Goal: Ask a question

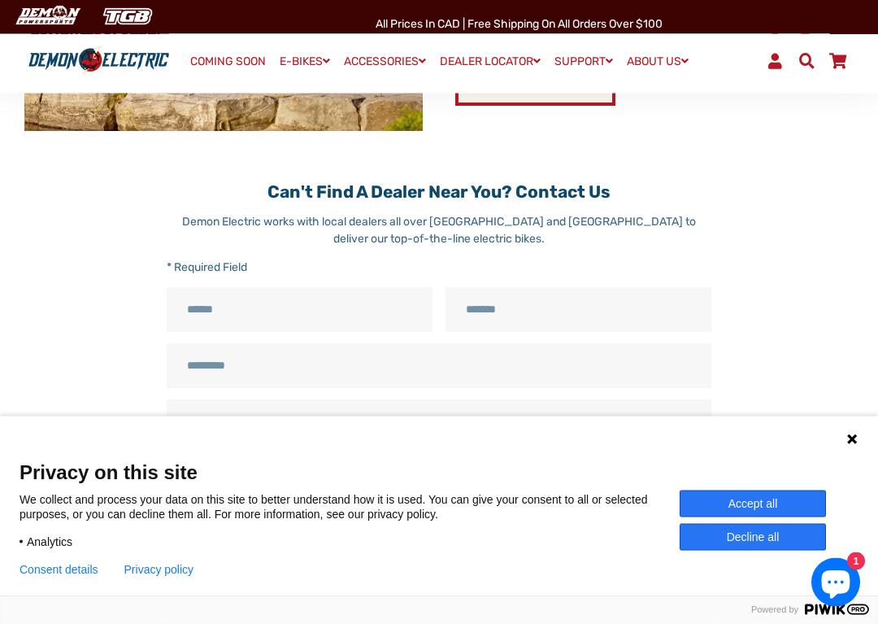
scroll to position [796, 0]
click at [620, 311] on input "Email" at bounding box center [578, 309] width 266 height 45
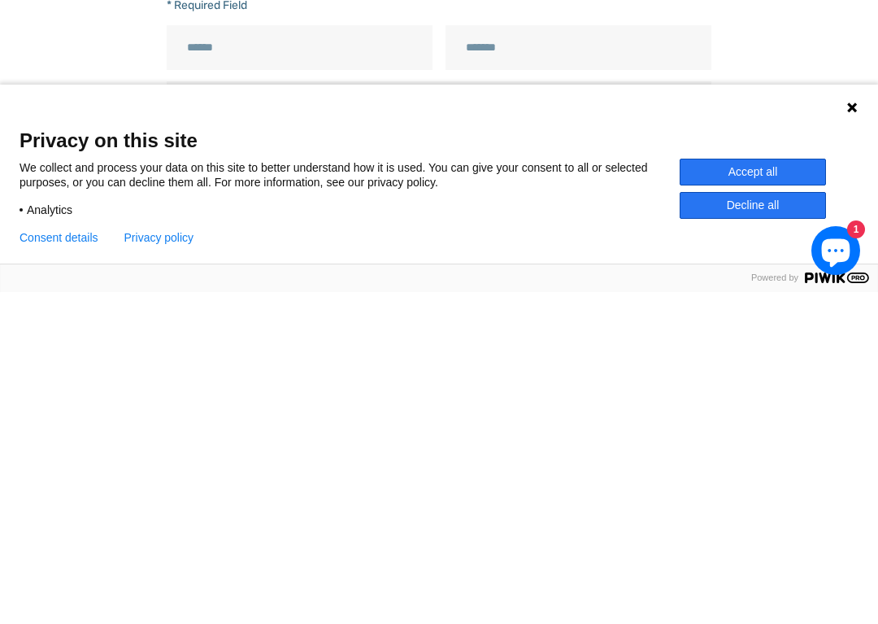
scroll to position [736, 0]
click at [243, 347] on input "Name" at bounding box center [300, 369] width 266 height 45
type input "**********"
click at [468, 347] on input "Email" at bounding box center [578, 369] width 266 height 45
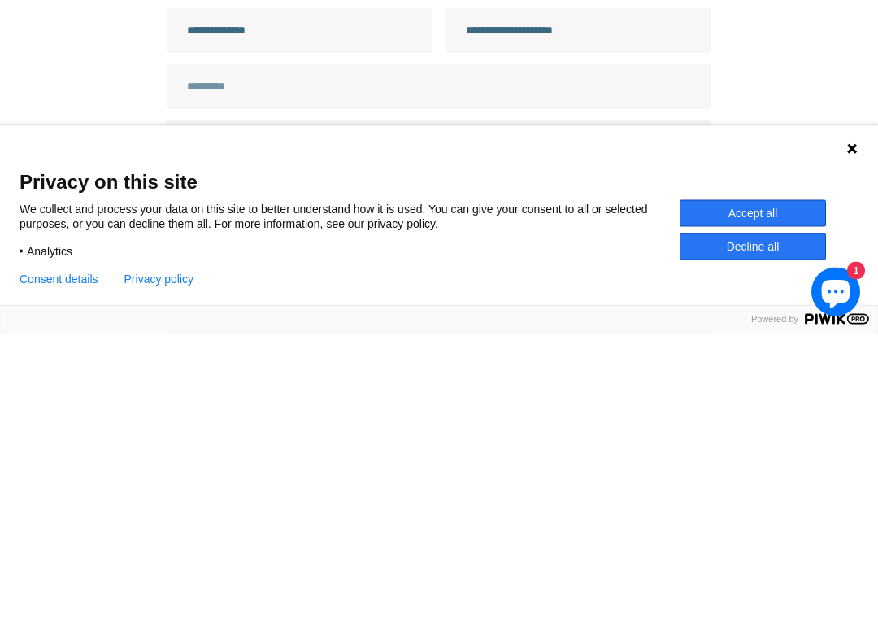
type input "**********"
click at [244, 355] on input "Email" at bounding box center [439, 377] width 545 height 45
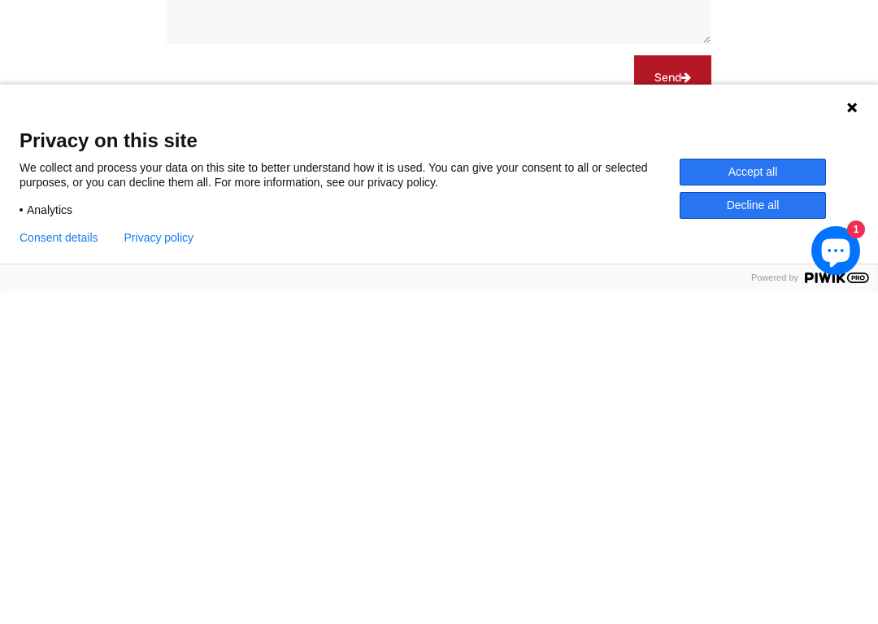
scroll to position [1075, 0]
type input "**********"
click at [750, 524] on button "Decline all" at bounding box center [753, 537] width 146 height 27
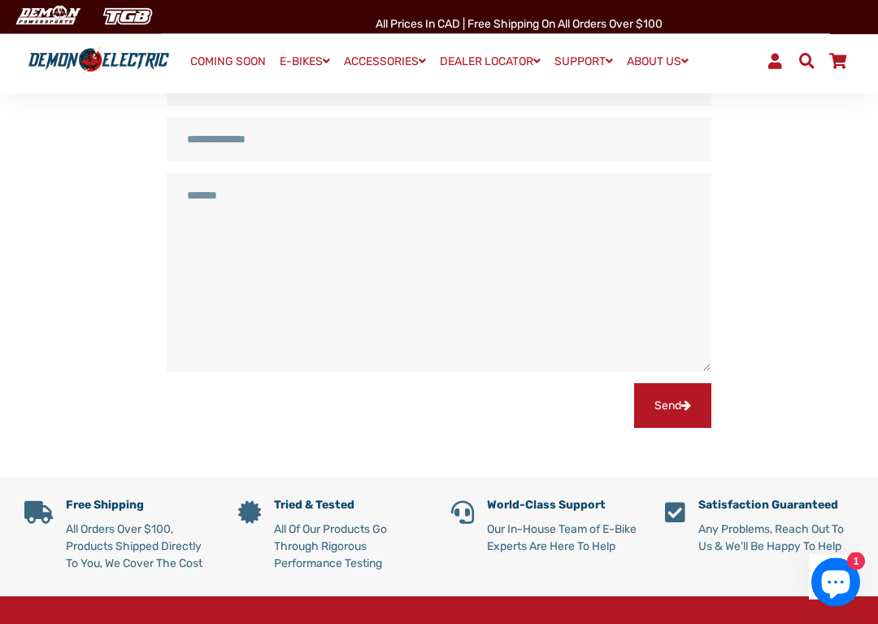
scroll to position [1078, 0]
click at [669, 407] on button "Send" at bounding box center [672, 405] width 77 height 45
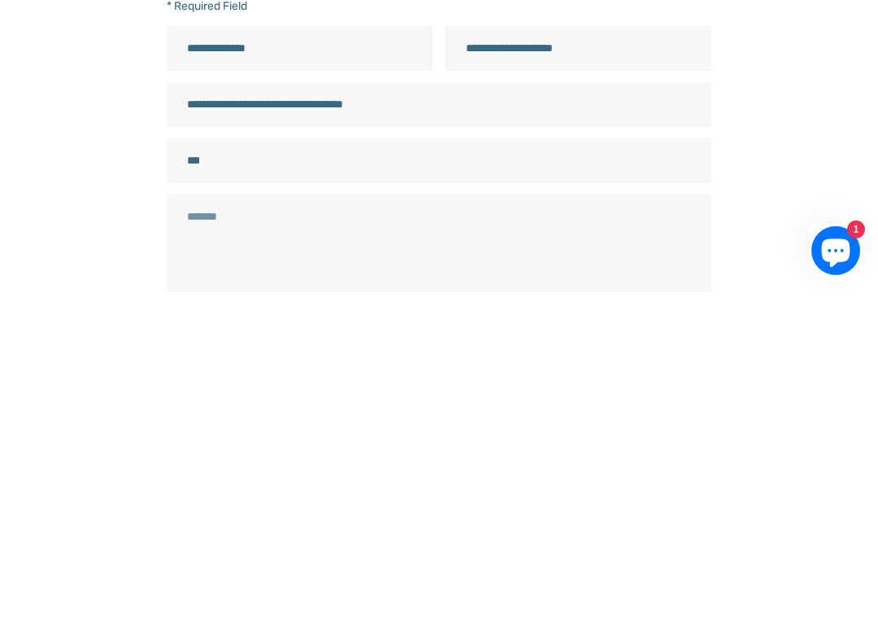
scroll to position [728, 0]
type input "***"
click at [838, 571] on icon "Chat window" at bounding box center [836, 585] width 28 height 28
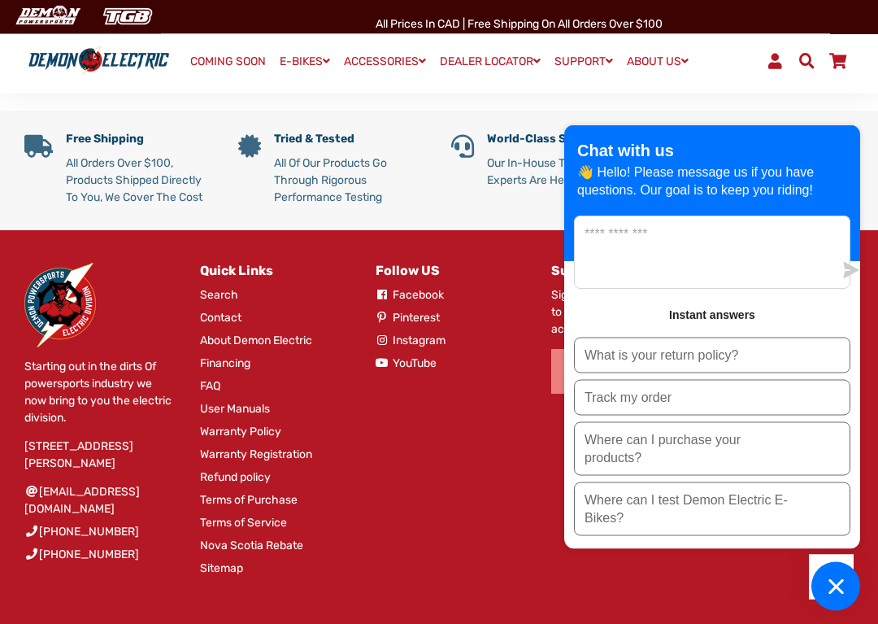
scroll to position [1444, 0]
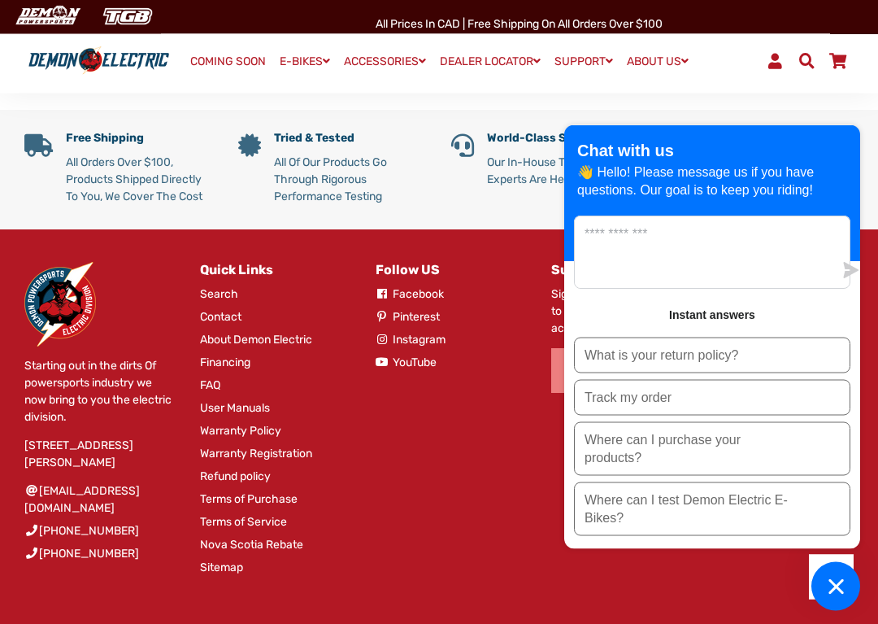
click at [673, 436] on p "Where can I purchase your products?" at bounding box center [685, 449] width 203 height 36
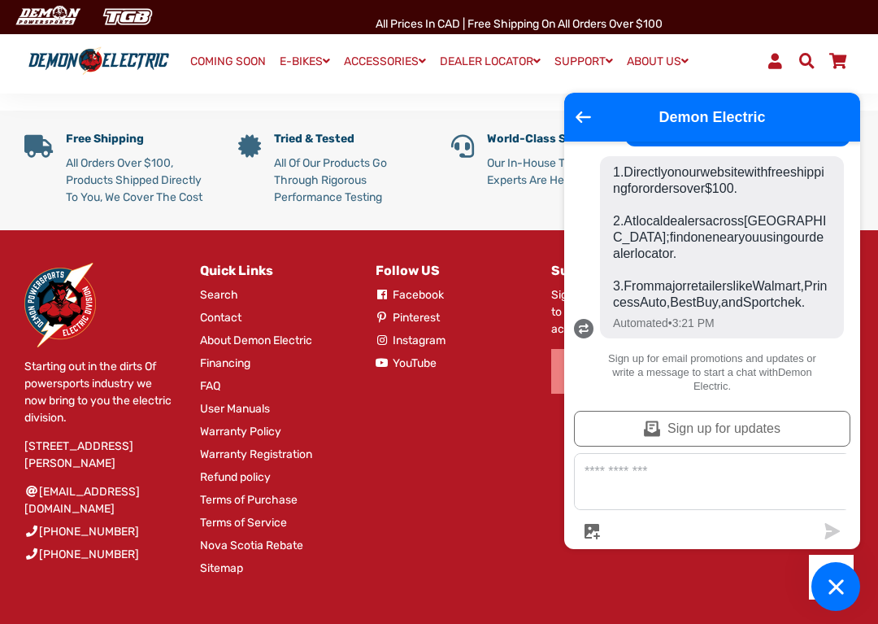
scroll to position [124, 0]
click at [843, 239] on ul "[DATE] Where can I purchase your products? 3:21 PM 1. Directly on our website w…" at bounding box center [712, 270] width 296 height 259
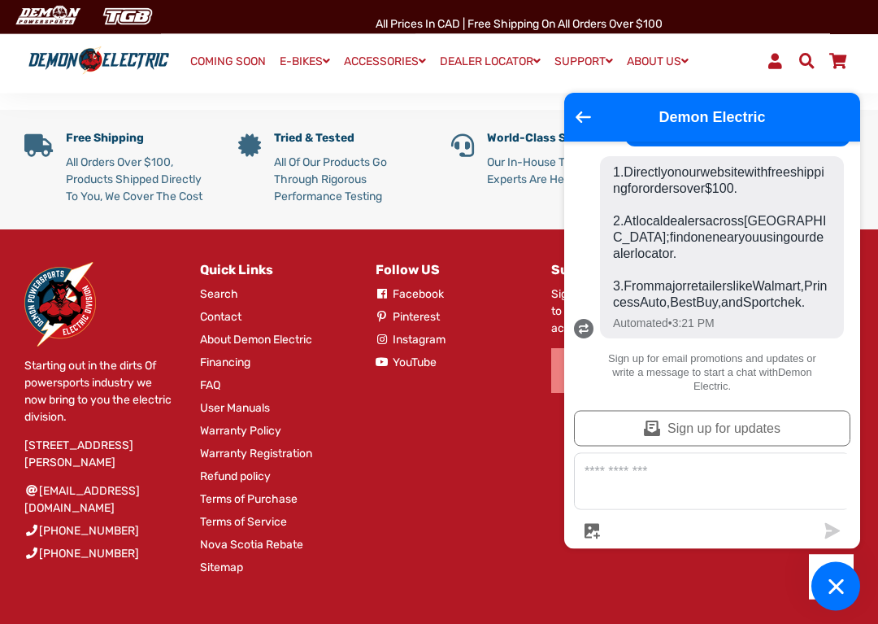
click at [850, 581] on button "Chat window" at bounding box center [835, 586] width 49 height 49
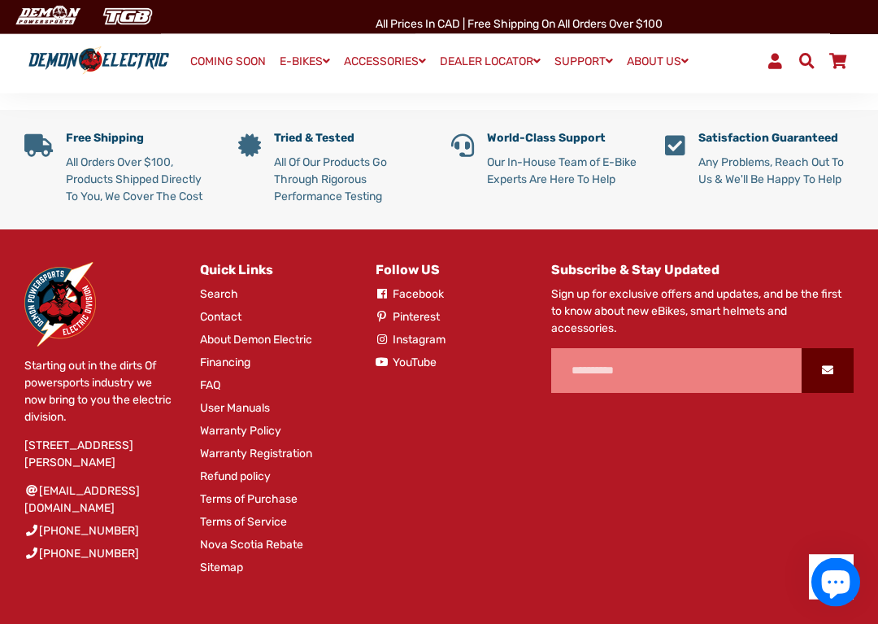
scroll to position [1445, 0]
